Goal: Information Seeking & Learning: Learn about a topic

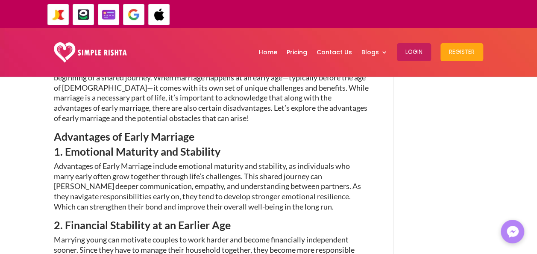
scroll to position [397, 0]
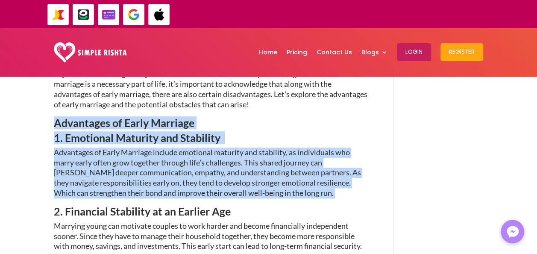
drag, startPoint x: 56, startPoint y: 121, endPoint x: 301, endPoint y: 196, distance: 256.3
copy div "Advantages of Early Marriage 1. Emotional Maturity and Stability Advantages of …"
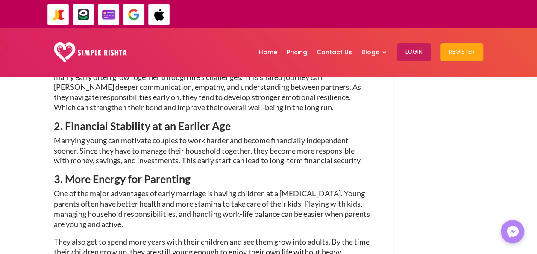
scroll to position [511, 0]
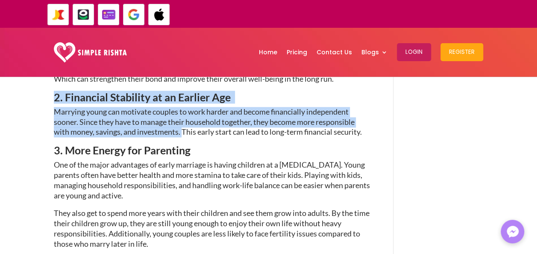
drag, startPoint x: 55, startPoint y: 96, endPoint x: 181, endPoint y: 133, distance: 131.8
copy div "2. Financial Stability at an Earlier Age Marrying young can motivate couples to…"
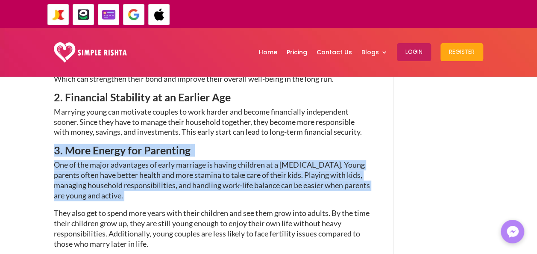
drag, startPoint x: 56, startPoint y: 149, endPoint x: 153, endPoint y: 195, distance: 106.5
copy div "3. More Energy for Parenting One of the major advantages of early marriage is h…"
